Goal: Task Accomplishment & Management: Complete application form

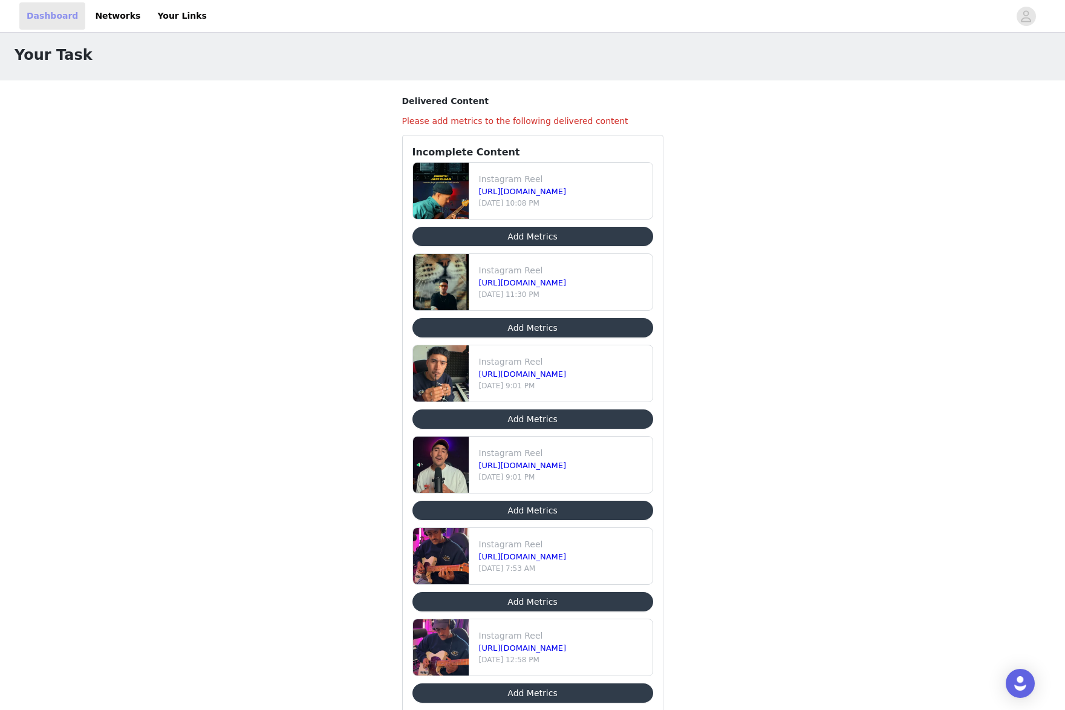
scroll to position [7, 0]
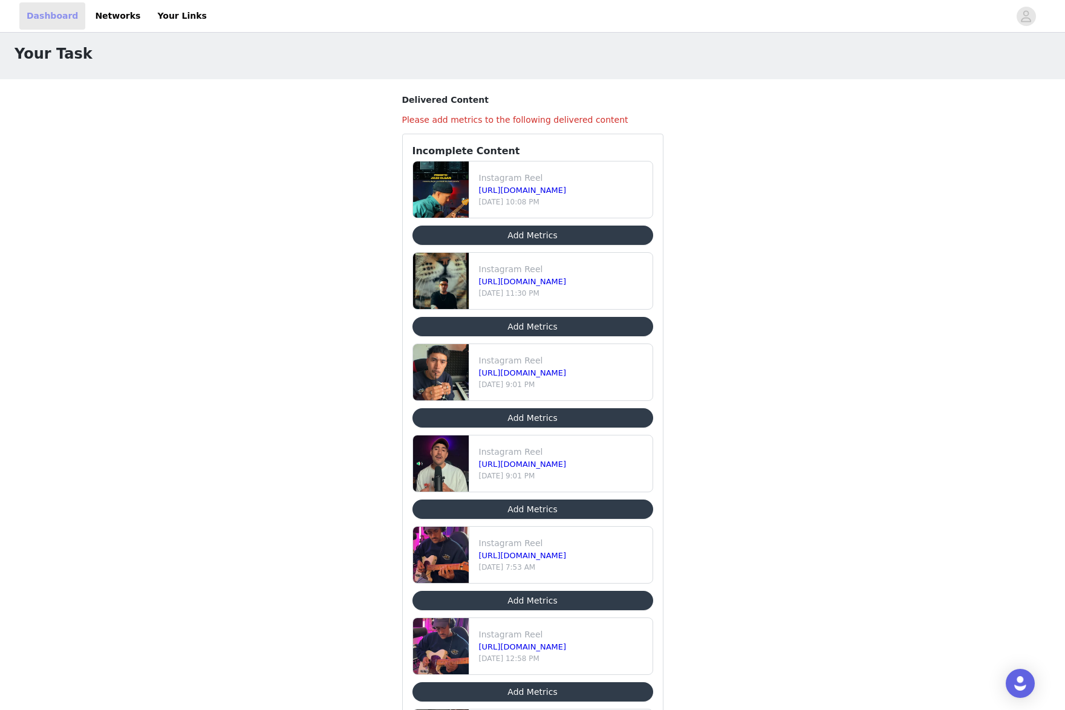
click at [55, 18] on link "Dashboard" at bounding box center [52, 15] width 66 height 27
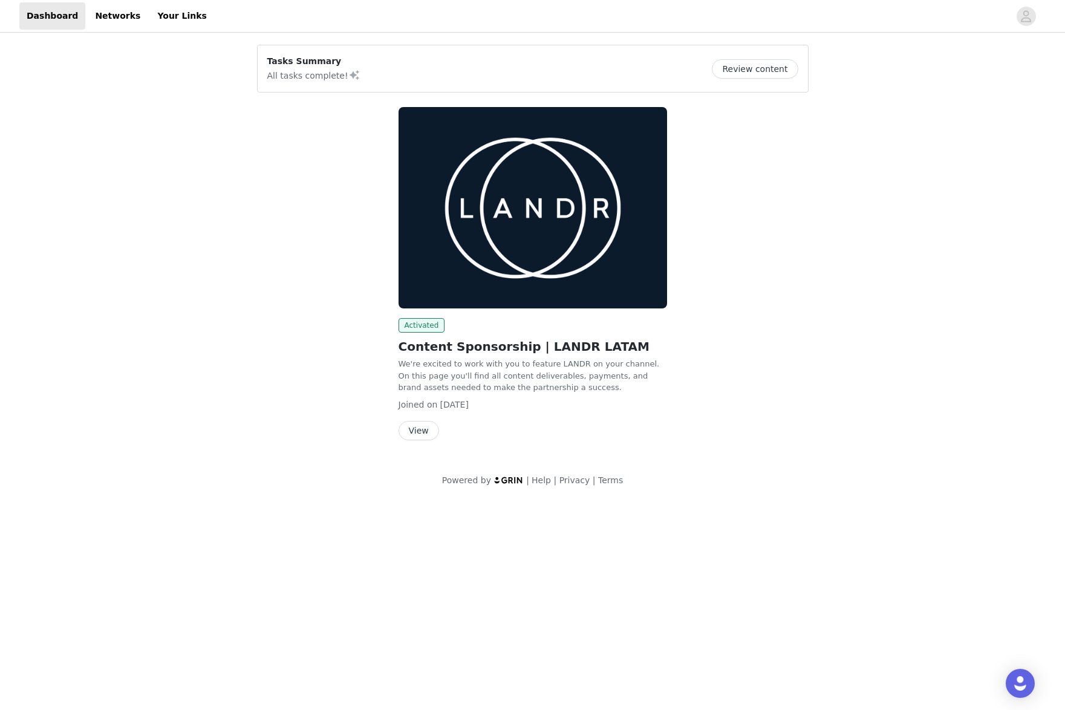
click at [563, 241] on img at bounding box center [532, 207] width 268 height 201
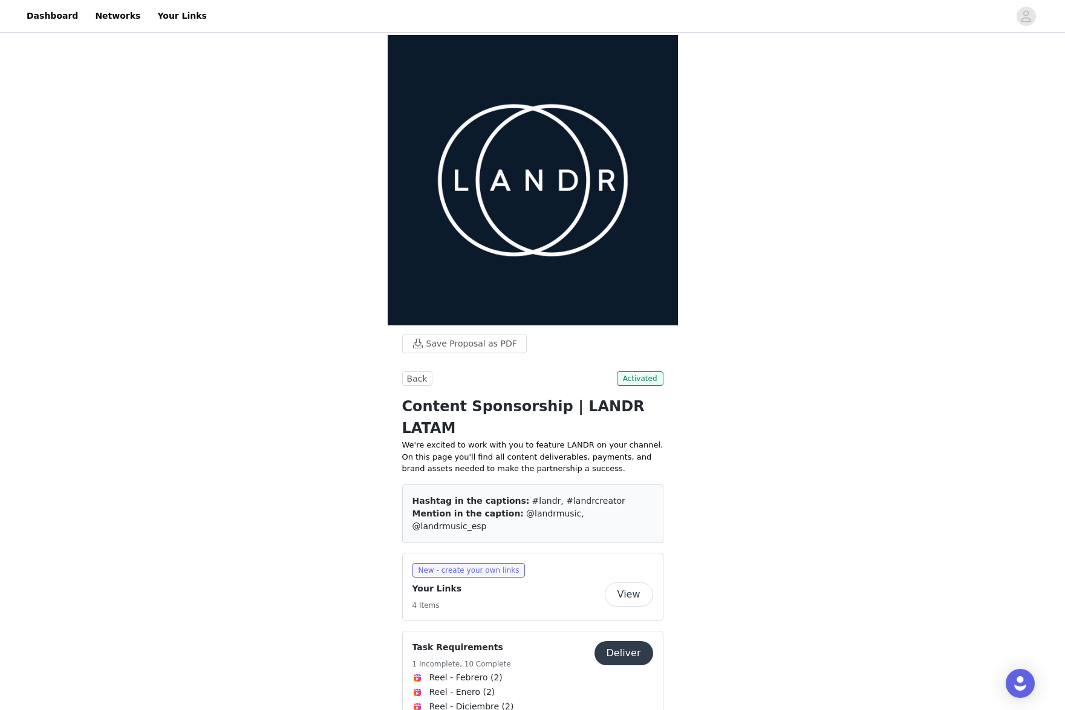
scroll to position [301, 0]
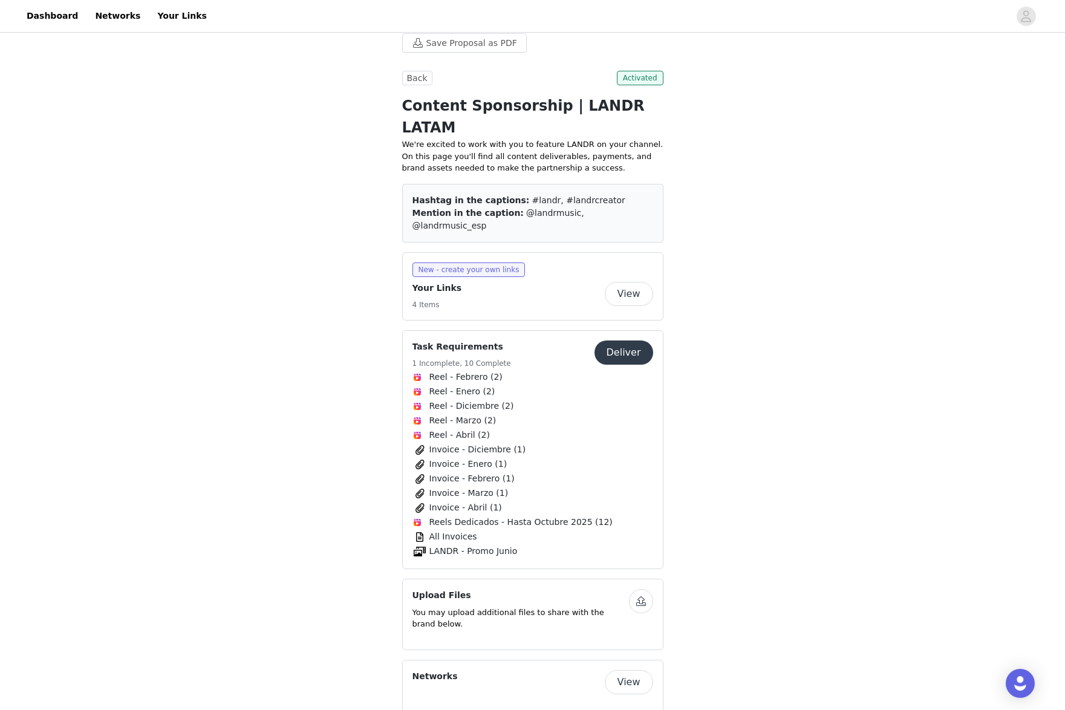
click at [441, 545] on span "LANDR - Promo Junio" at bounding box center [473, 551] width 88 height 13
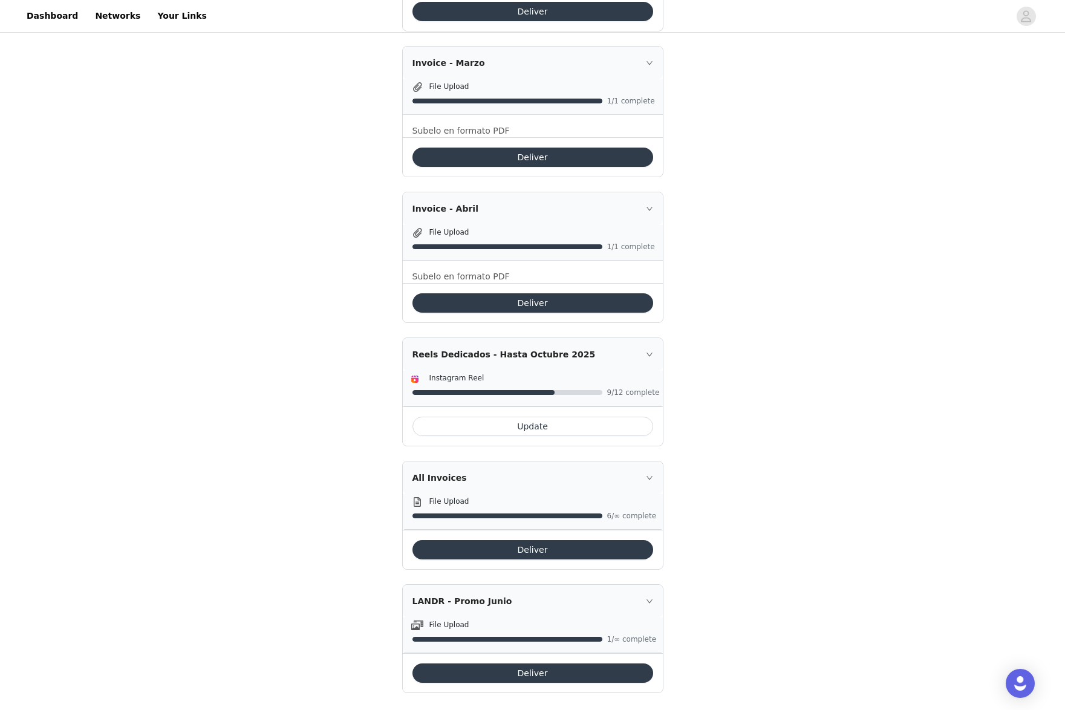
scroll to position [1677, 0]
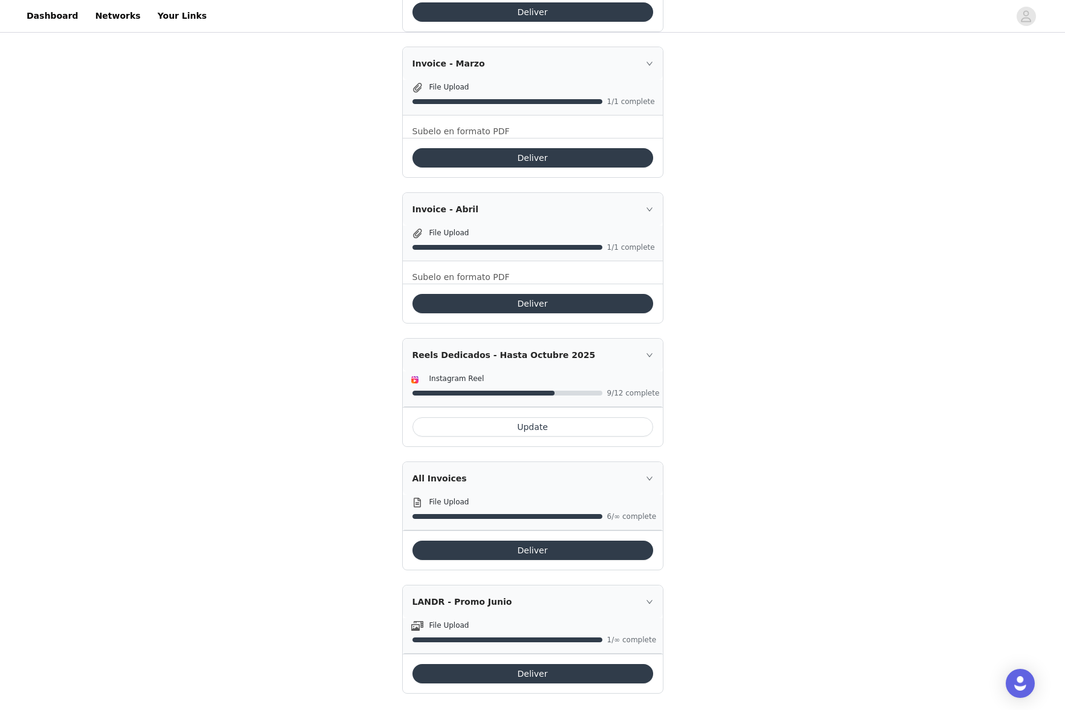
click at [506, 543] on button "Deliver" at bounding box center [532, 550] width 241 height 19
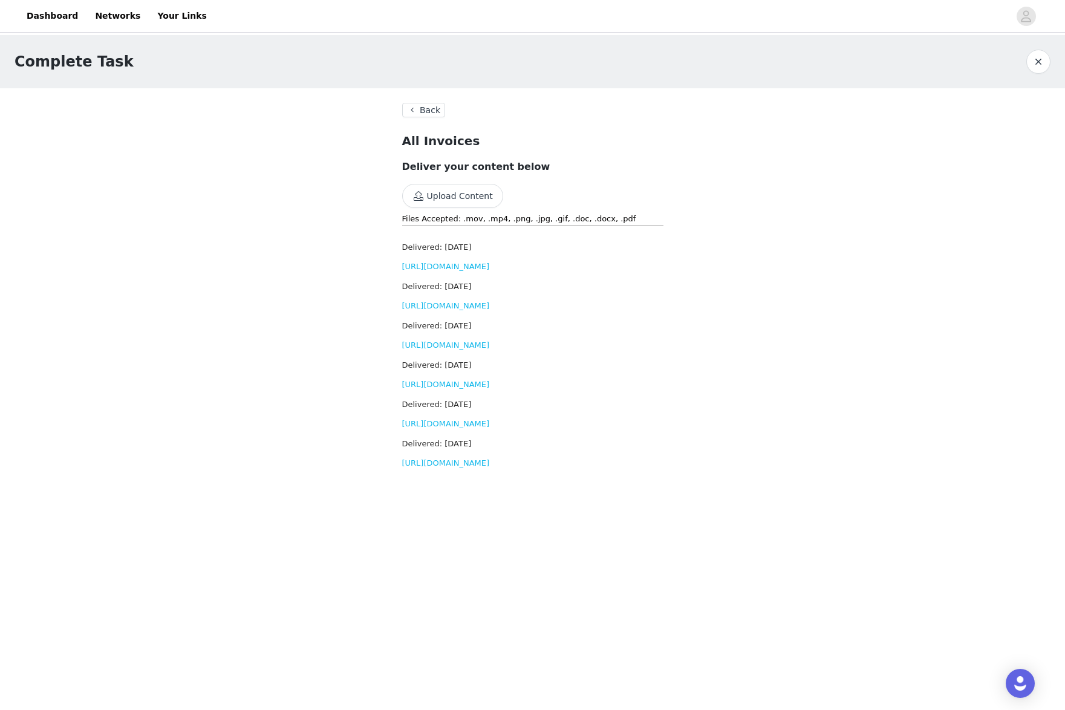
click at [464, 469] on div "Delivered: Sep 26, 2025 https://d2ai5cwthaqejb.cloudfront.net/activations/file-…" at bounding box center [532, 453] width 261 height 31
click at [457, 467] on link "[URL][DOMAIN_NAME]" at bounding box center [446, 462] width 88 height 9
click at [456, 191] on button "Upload Content" at bounding box center [452, 196] width 101 height 24
click at [377, 190] on div "Complete Task Back All Invoices Deliver your content below Upload Content Files…" at bounding box center [532, 284] width 1065 height 498
